Goal: Task Accomplishment & Management: Manage account settings

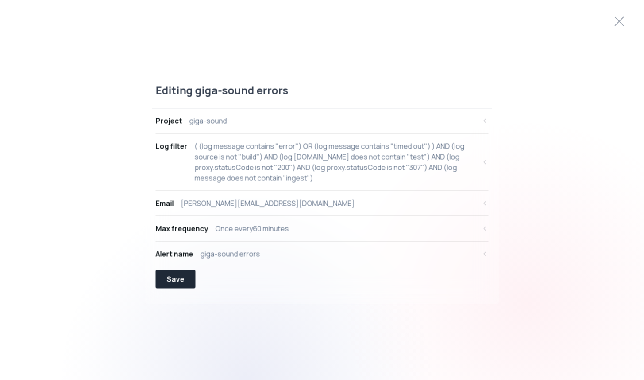
click at [348, 149] on div "( (log message contains "error") OR (log message contains "timed out") ) AND (l…" at bounding box center [336, 161] width 282 height 43
select select "message"
select select "CONTAINS"
select select "OR"
select select "message"
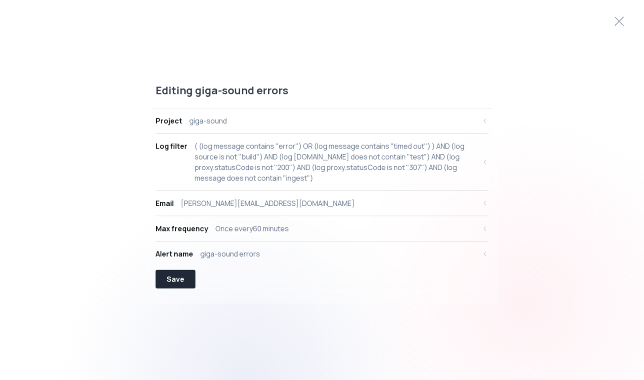
select select "CONTAINS"
select select "AND"
select select "source"
select select "NOT_EQUALS"
select select "build"
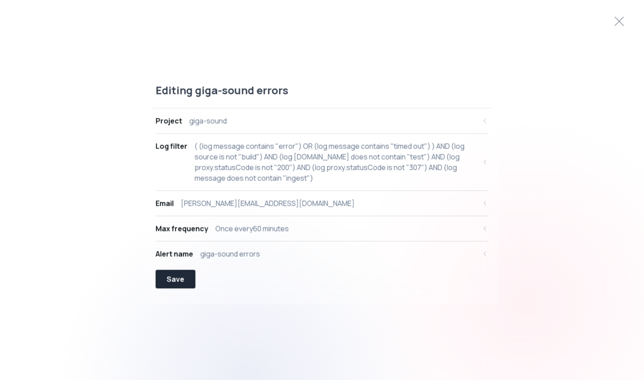
select select "AND"
select select "[DOMAIN_NAME]"
select select "NOT_CONTAINS"
select select "AND"
select select "proxy.statusCode"
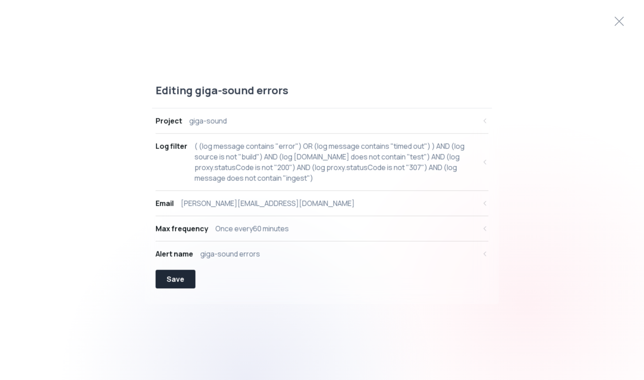
select select "NOT_EQUALS"
select select "AND"
select select "proxy.statusCode"
select select "NOT_EQUALS"
select select "AND"
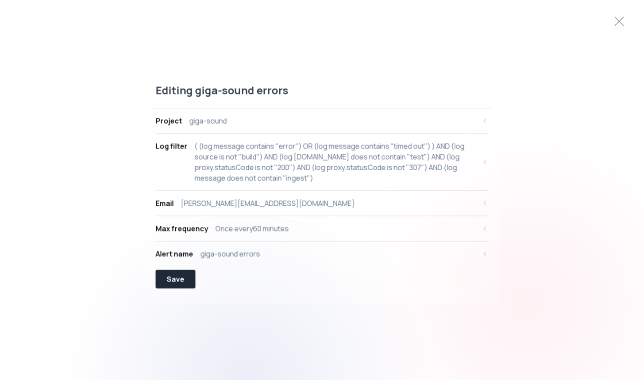
select select "message"
select select "NOT_CONTAINS"
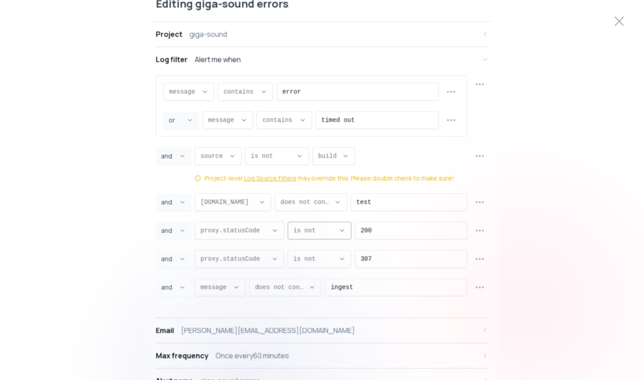
scroll to position [16, 0]
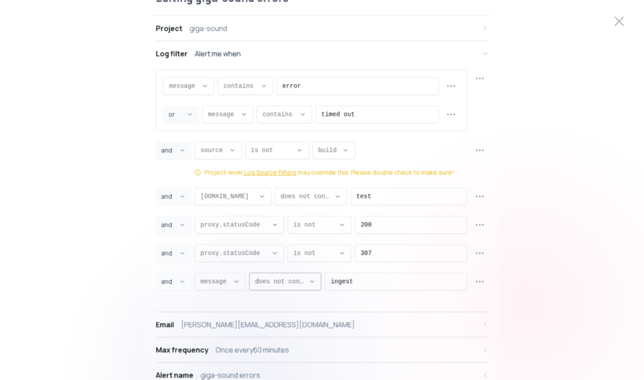
click at [228, 282] on span "message ," at bounding box center [215, 281] width 29 height 9
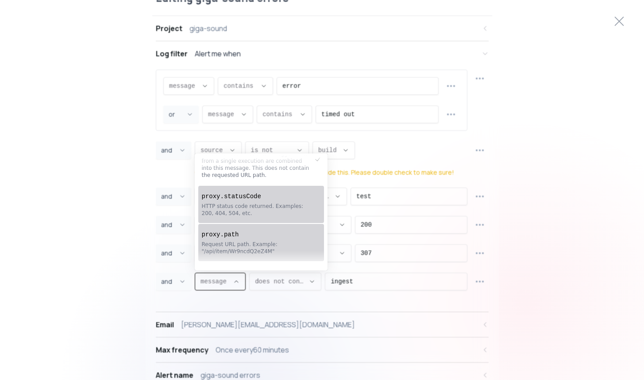
scroll to position [29, 0]
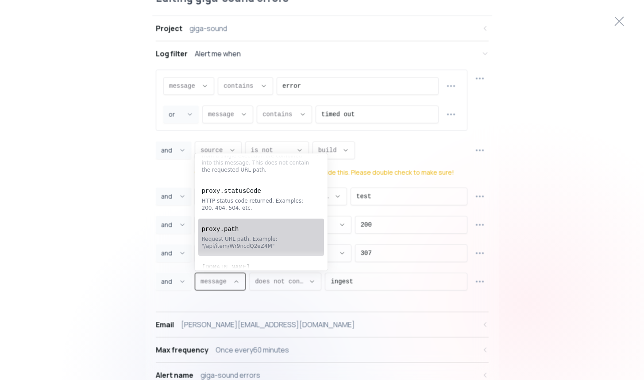
click at [296, 239] on div "Request URL path. Example: "/api/item/Wr9ncdQ2eZ4M"" at bounding box center [257, 242] width 110 height 14
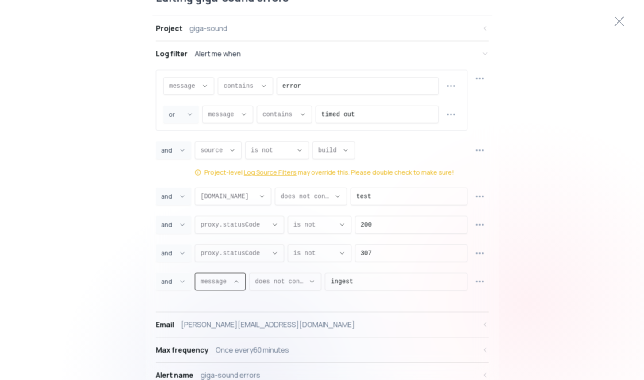
type input "proxy.path"
select select "proxy.path"
click at [362, 279] on input "ingest" at bounding box center [403, 281] width 118 height 17
click at [396, 283] on input "ingest" at bounding box center [403, 281] width 118 height 17
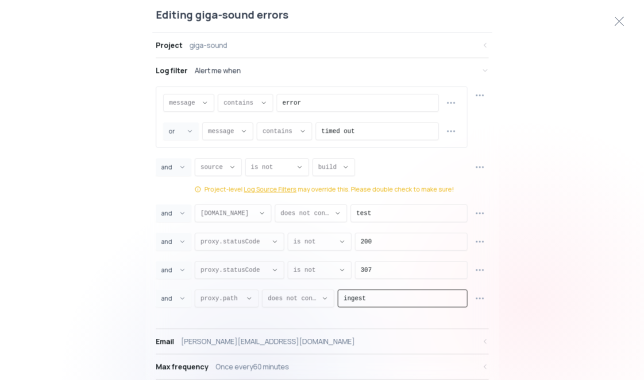
click at [325, 190] on div "Project-level Log Source Filters may override this. Please double check to make…" at bounding box center [330, 188] width 250 height 9
click at [355, 189] on div "Project-level Log Source Filters may override this. Please double check to make…" at bounding box center [330, 188] width 250 height 9
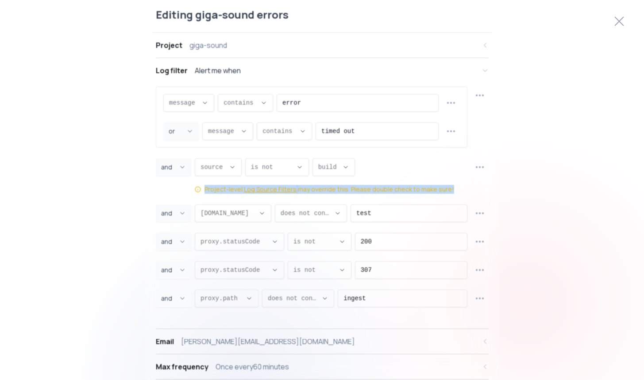
scroll to position [62, 0]
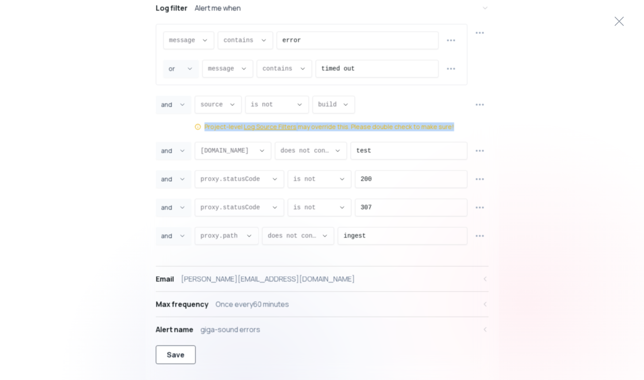
click at [179, 358] on div "Save" at bounding box center [176, 354] width 18 height 11
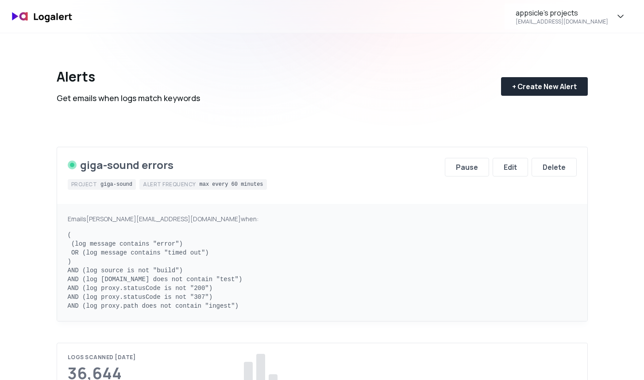
click at [451, 39] on div "Alerts Get emails when logs match keywords + Create New Alert" at bounding box center [322, 79] width 531 height 92
click at [58, 16] on img at bounding box center [42, 16] width 71 height 21
click at [571, 21] on div "[EMAIL_ADDRESS][DOMAIN_NAME]" at bounding box center [562, 21] width 93 height 7
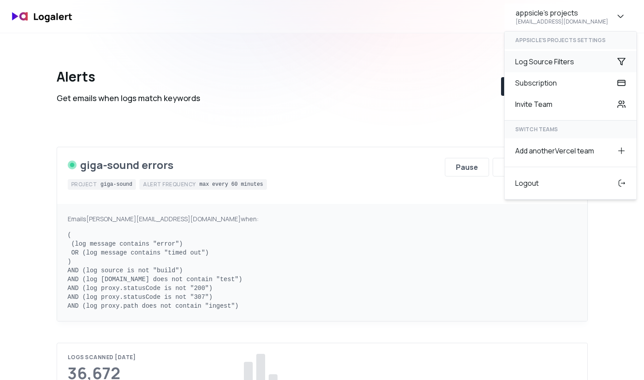
click at [540, 64] on div "Log Source Filters" at bounding box center [571, 61] width 132 height 21
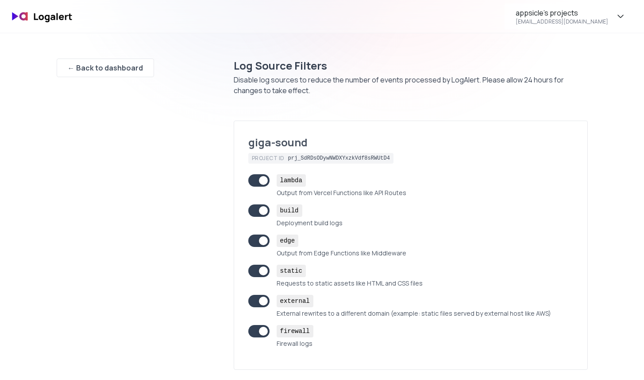
scroll to position [14, 0]
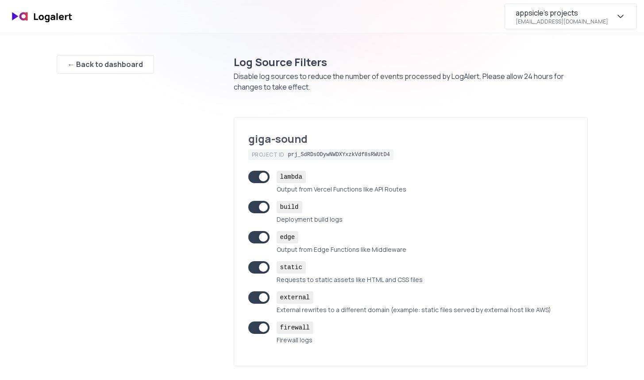
click at [621, 17] on icon "button" at bounding box center [620, 16] width 5 height 3
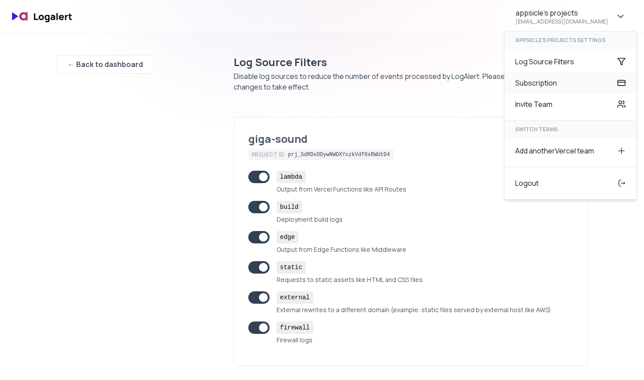
click at [576, 81] on div "Subscription" at bounding box center [571, 82] width 132 height 21
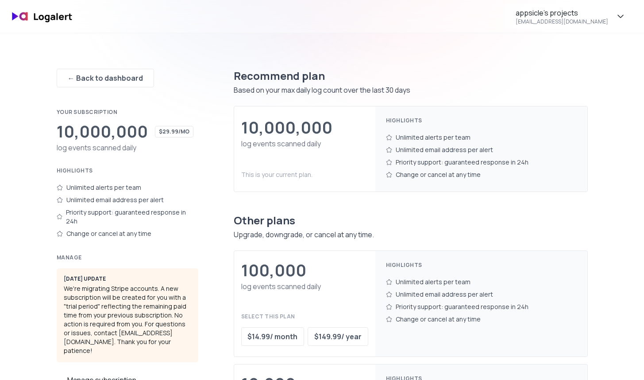
scroll to position [16, 0]
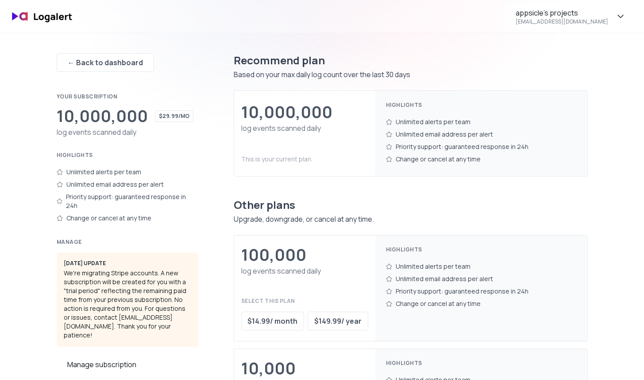
click at [129, 174] on div "Unlimited alerts per team" at bounding box center [128, 172] width 142 height 12
click at [129, 183] on div "Unlimited email address per alert" at bounding box center [128, 184] width 142 height 12
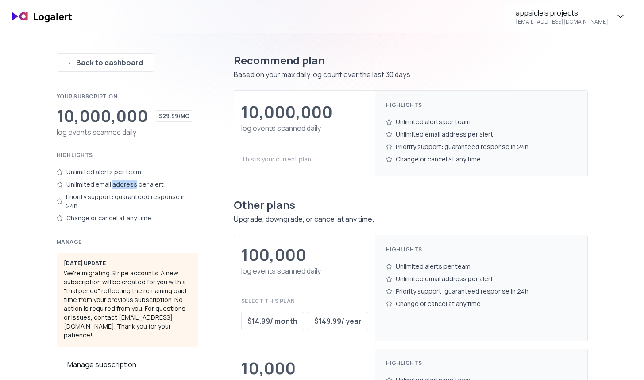
click at [129, 183] on div "Unlimited email address per alert" at bounding box center [128, 184] width 142 height 12
click at [144, 195] on div "Priority support: guaranteed response in 24h" at bounding box center [128, 200] width 142 height 21
click at [135, 260] on div "[DATE] update We're migrating Stripe accounts. A new subscription will be creat…" at bounding box center [128, 299] width 142 height 94
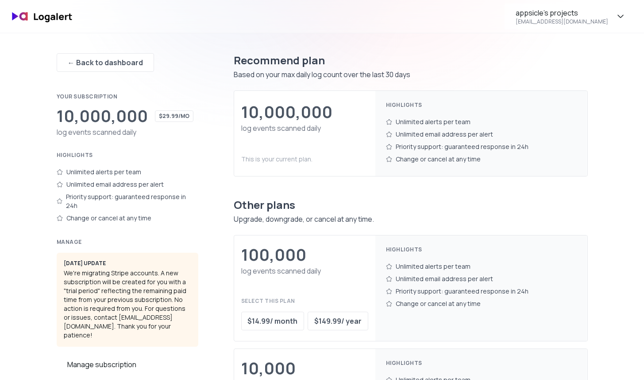
click at [135, 260] on div "[DATE] update We're migrating Stripe accounts. A new subscription will be creat…" at bounding box center [128, 299] width 142 height 94
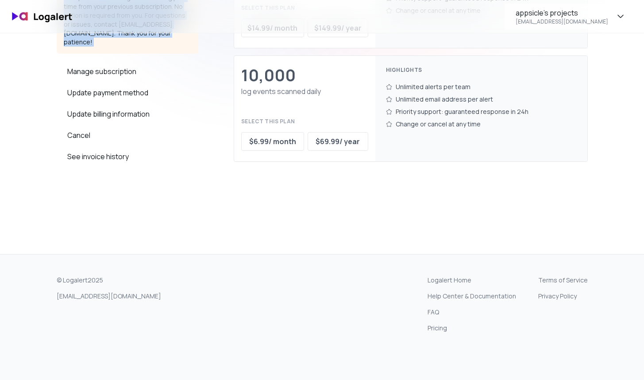
scroll to position [336, 0]
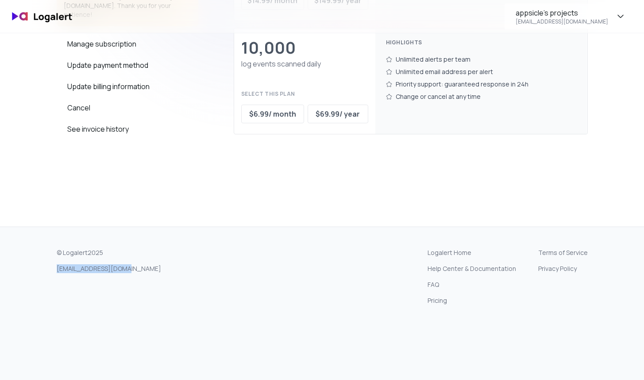
drag, startPoint x: 138, startPoint y: 279, endPoint x: 51, endPoint y: 268, distance: 87.4
click at [51, 268] on div "© Logalert 2025 [EMAIL_ADDRESS][DOMAIN_NAME] Logalert Home Help Center & Docume…" at bounding box center [323, 276] width 638 height 99
copy link "[EMAIL_ADDRESS][DOMAIN_NAME]"
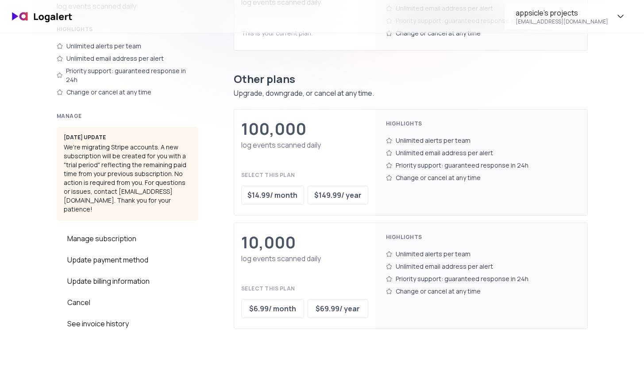
scroll to position [0, 0]
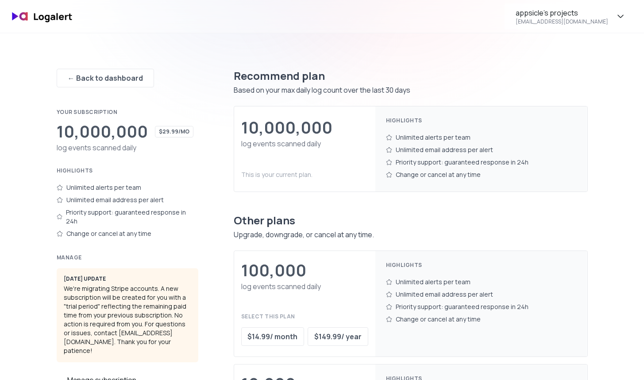
click at [419, 149] on div "Unlimited email address per alert" at bounding box center [481, 149] width 191 height 12
click at [423, 135] on div "Unlimited alerts per team" at bounding box center [481, 137] width 191 height 12
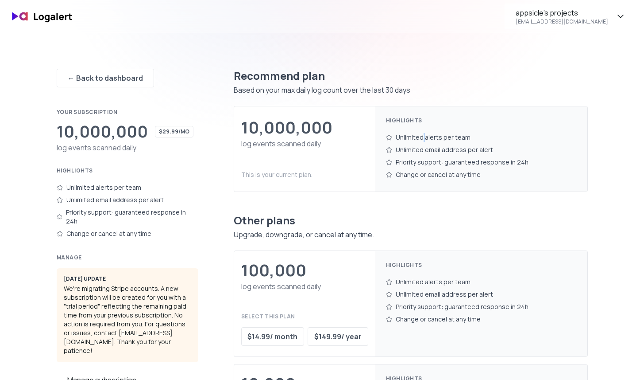
click at [423, 135] on div "Unlimited alerts per team" at bounding box center [481, 137] width 191 height 12
click at [409, 171] on div "Change or cancel at any time" at bounding box center [481, 174] width 191 height 12
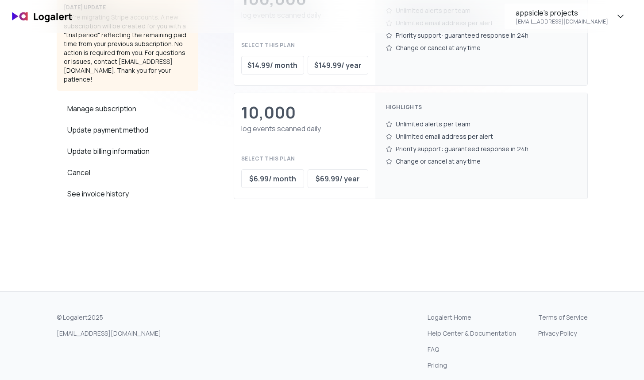
scroll to position [372, 0]
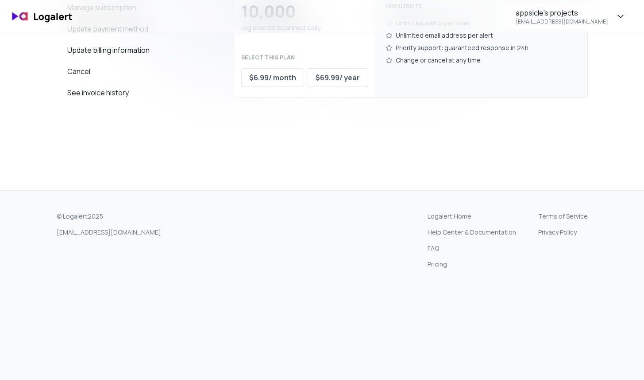
click at [444, 245] on link "FAQ" at bounding box center [472, 248] width 89 height 9
